Goal: Task Accomplishment & Management: Manage account settings

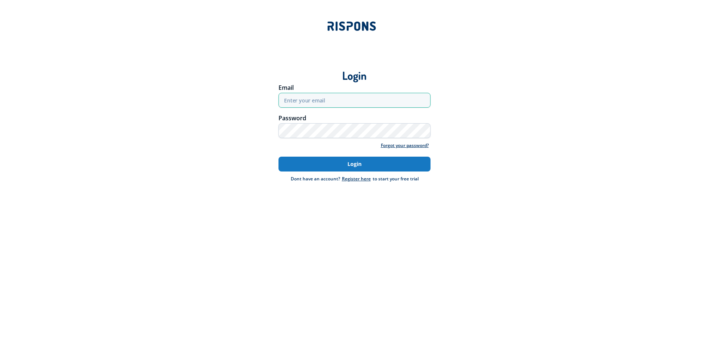
type input "[EMAIL_ADDRESS][DOMAIN_NAME]"
click at [357, 161] on button "Login" at bounding box center [354, 163] width 152 height 15
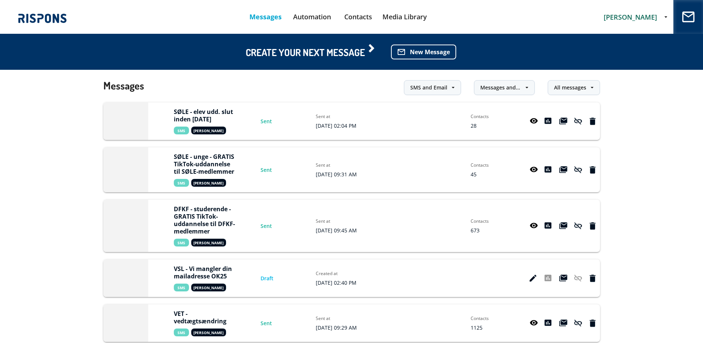
click at [666, 16] on icon at bounding box center [666, 17] width 3 height 4
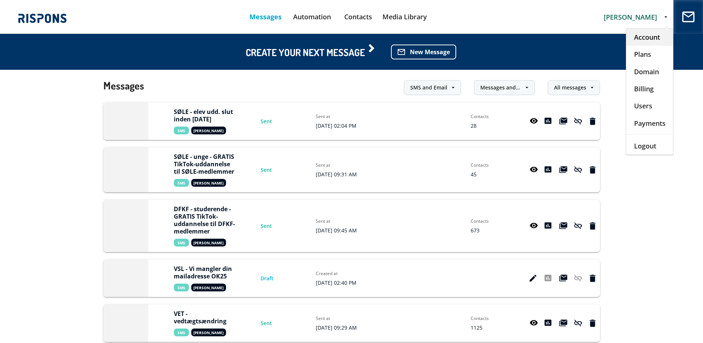
click at [650, 38] on div "Account" at bounding box center [650, 37] width 47 height 17
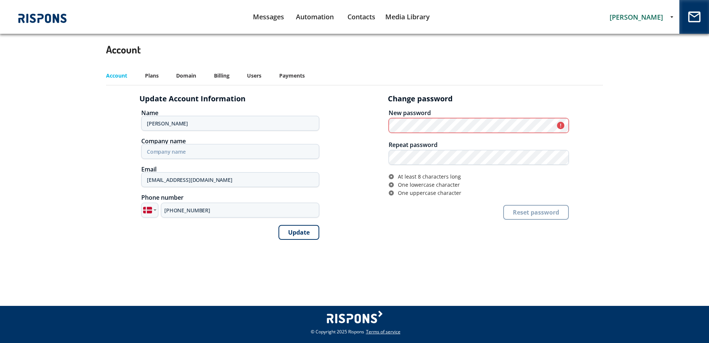
click at [500, 86] on div "Change password New password error Repeat password At least 8 characters long O…" at bounding box center [478, 165] width 248 height 158
